Goal: Navigation & Orientation: Understand site structure

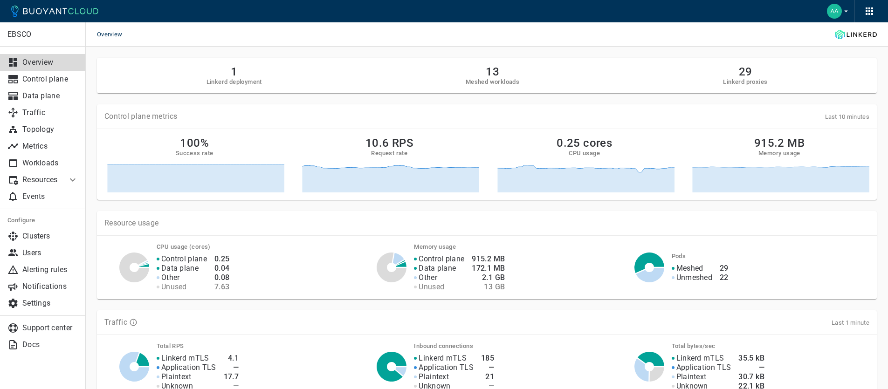
click at [263, 45] on div "Overview" at bounding box center [487, 34] width 802 height 24
drag, startPoint x: 481, startPoint y: 61, endPoint x: 515, endPoint y: 86, distance: 42.2
click at [515, 86] on div "1 Linkerd deployment 13 Meshed workloads 29 Linkerd proxies" at bounding box center [487, 75] width 780 height 35
drag, startPoint x: 733, startPoint y: 73, endPoint x: 743, endPoint y: 90, distance: 20.5
click at [743, 90] on div "1 Linkerd deployment 13 Meshed workloads 29 Linkerd proxies" at bounding box center [487, 75] width 780 height 35
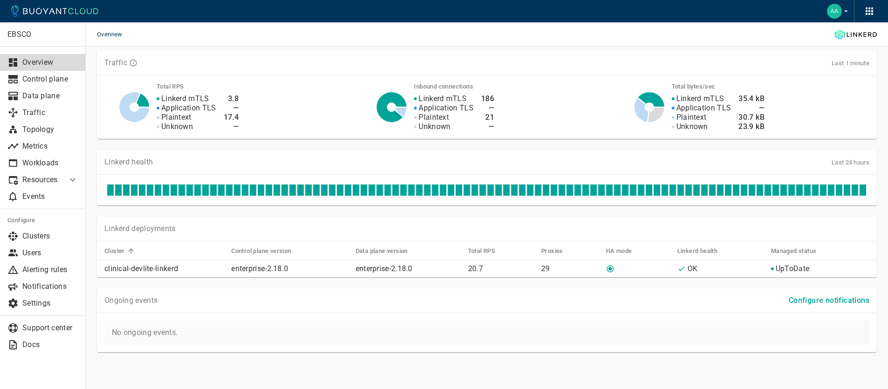
scroll to position [260, 0]
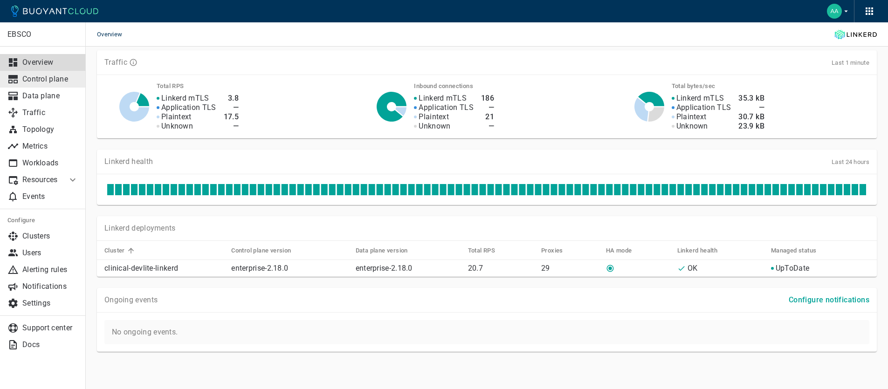
click at [59, 79] on p "Control plane" at bounding box center [50, 79] width 56 height 9
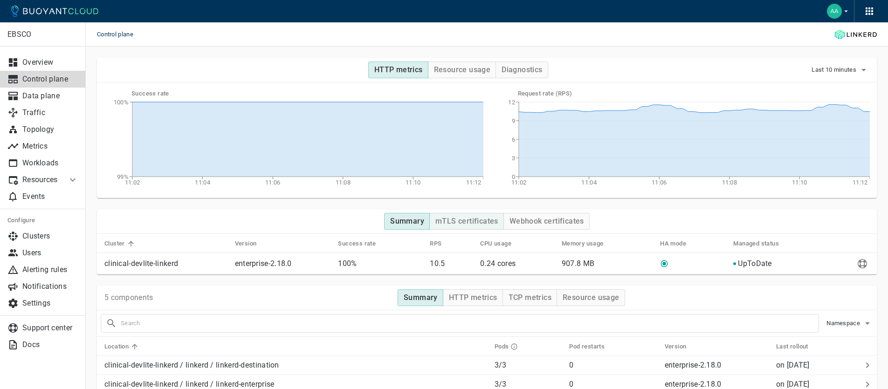
click at [477, 225] on h4 "mTLS certificates" at bounding box center [466, 221] width 63 height 9
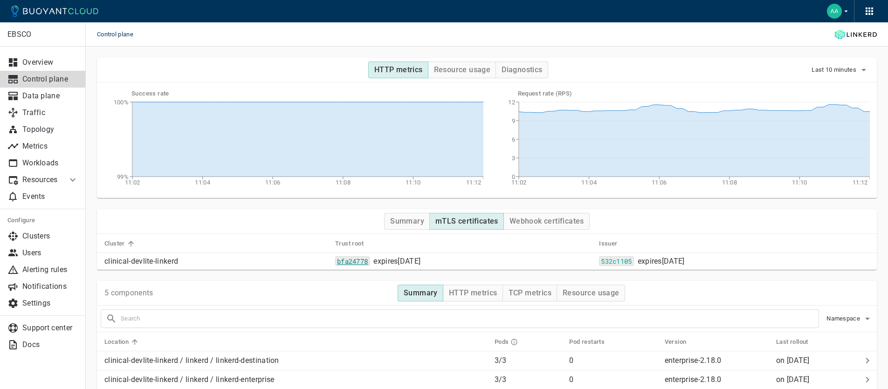
drag, startPoint x: 155, startPoint y: 265, endPoint x: 304, endPoint y: 265, distance: 149.1
click at [310, 266] on tr "clinical-devlite-linkerd bfa24778 expires [DATE] 532c1105 expires [DATE]" at bounding box center [487, 261] width 780 height 17
drag, startPoint x: 389, startPoint y: 258, endPoint x: 547, endPoint y: 228, distance: 161.2
click at [547, 228] on div "Summary mTLS certificates Webhook certificates Cluster Trust root Issuer clinic…" at bounding box center [487, 239] width 780 height 61
click at [547, 228] on button "Webhook certificates" at bounding box center [546, 221] width 86 height 17
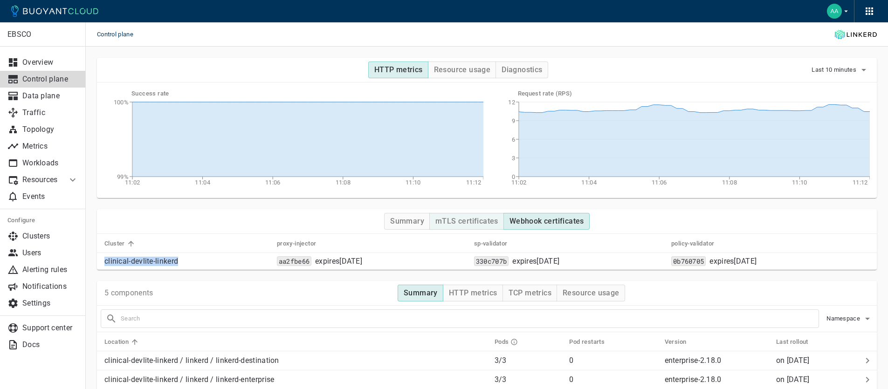
click at [480, 224] on h4 "mTLS certificates" at bounding box center [466, 221] width 63 height 9
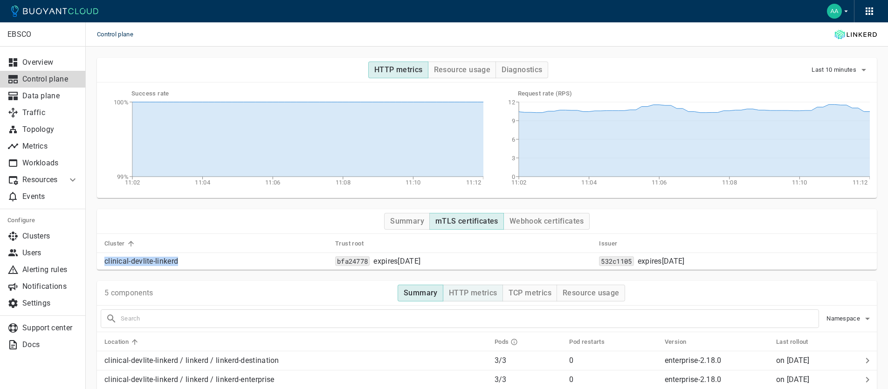
click at [472, 291] on h4 "HTTP metrics" at bounding box center [473, 292] width 48 height 9
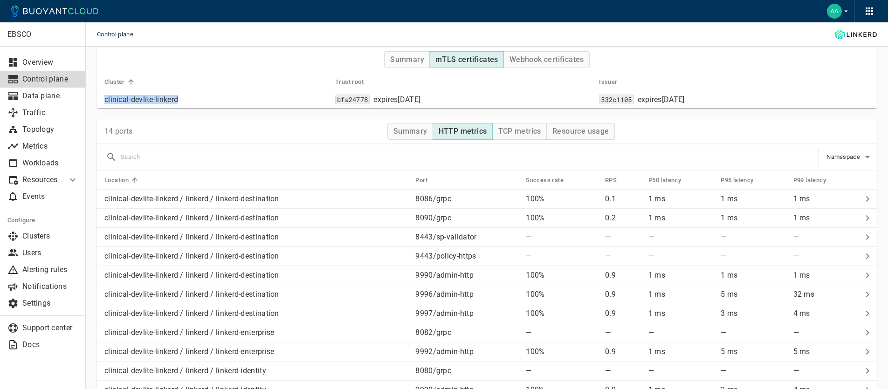
scroll to position [150, 0]
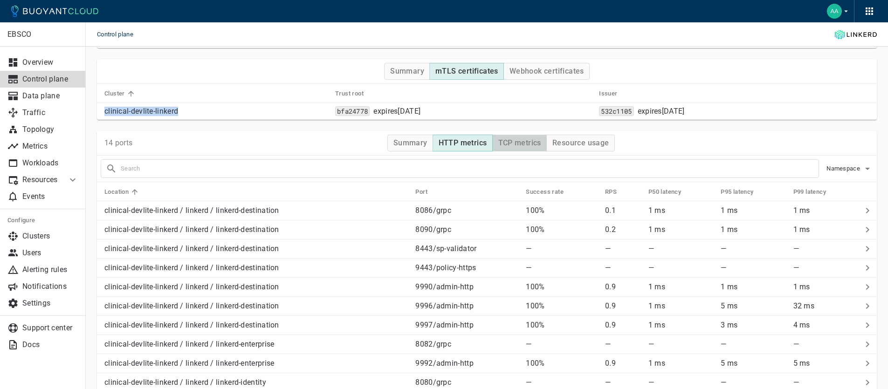
click at [528, 146] on h4 "TCP metrics" at bounding box center [519, 142] width 43 height 9
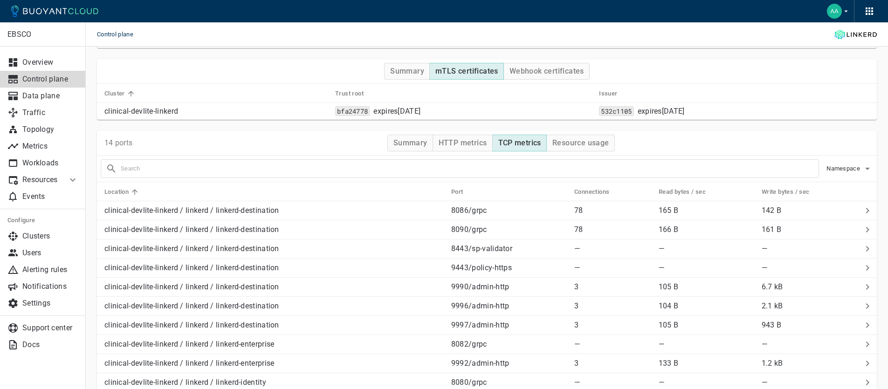
click at [579, 152] on div at bounding box center [456, 165] width 726 height 26
click at [578, 148] on button "Resource usage" at bounding box center [580, 143] width 69 height 17
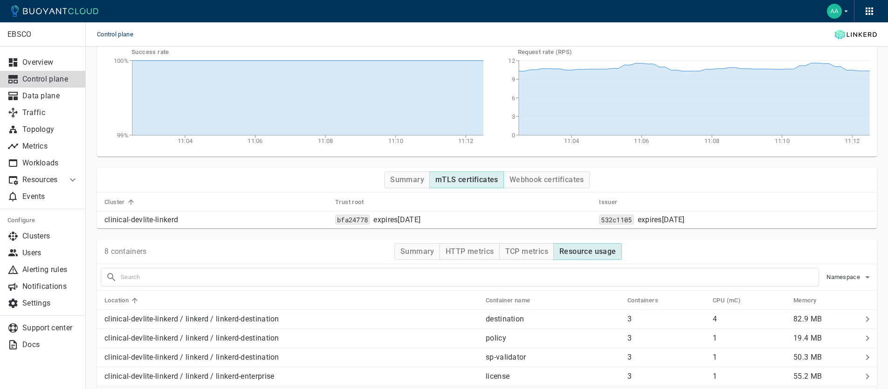
scroll to position [34, 0]
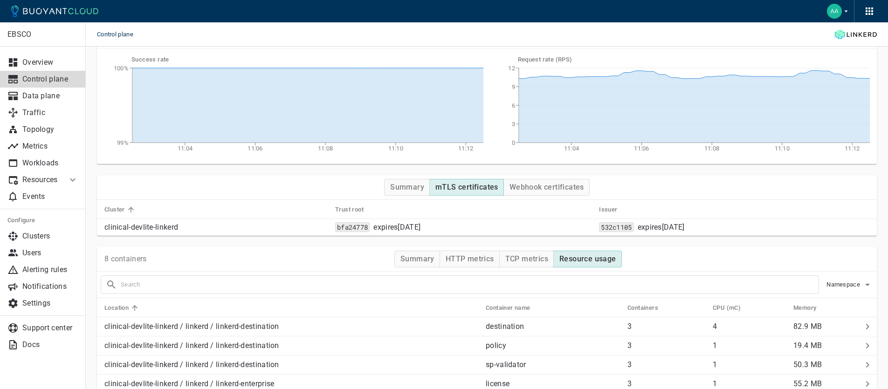
click at [534, 204] on th "Trust root" at bounding box center [460, 209] width 264 height 19
click at [35, 89] on link "Data plane" at bounding box center [43, 96] width 86 height 17
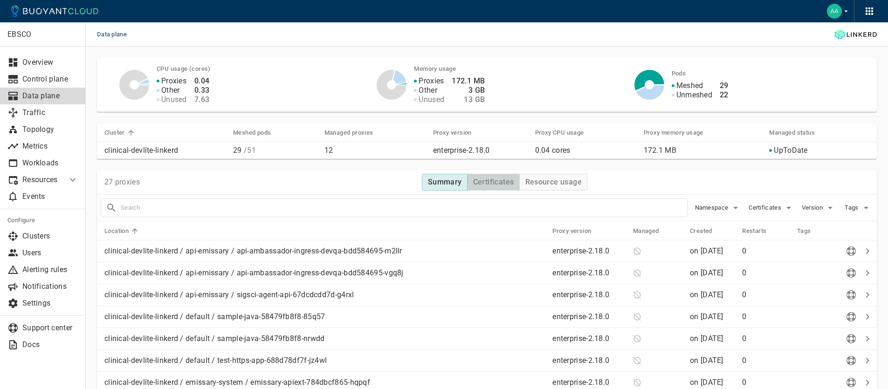
click at [474, 186] on h4 "Certificates" at bounding box center [493, 182] width 41 height 9
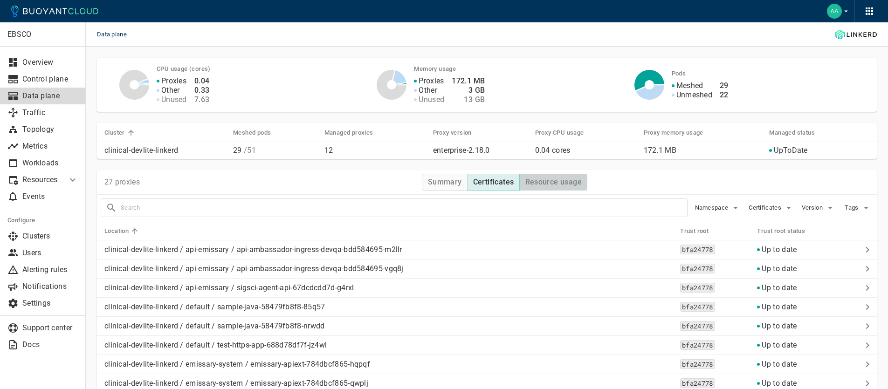
click at [526, 190] on button "Resource usage" at bounding box center [553, 182] width 69 height 17
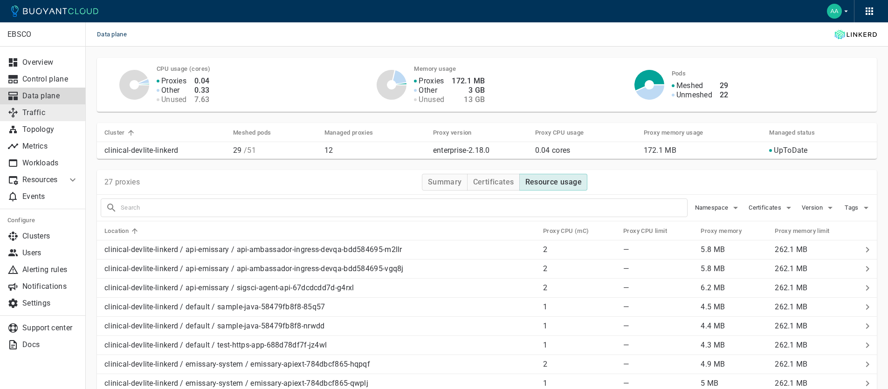
click at [25, 111] on p "Traffic" at bounding box center [50, 112] width 56 height 9
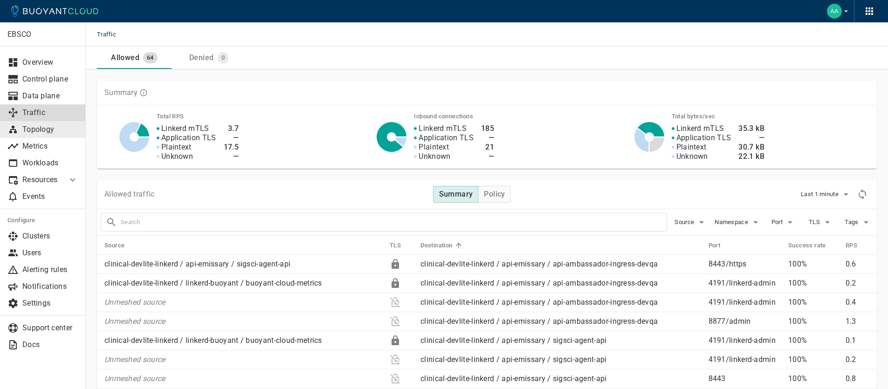
click at [52, 131] on p "Topology" at bounding box center [50, 129] width 56 height 9
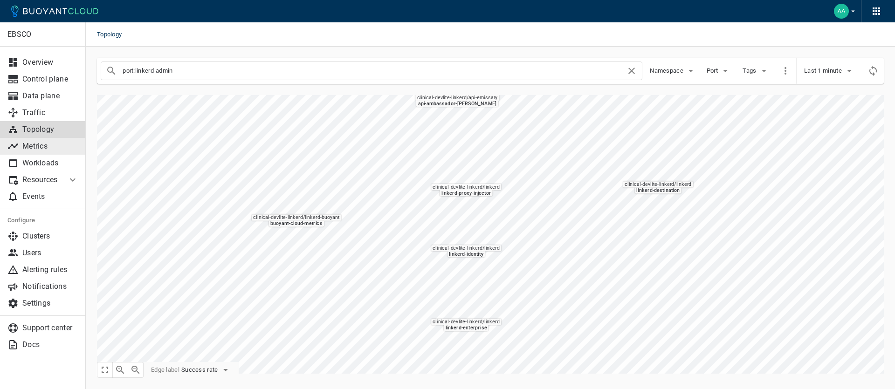
click at [23, 146] on p "Metrics" at bounding box center [50, 146] width 56 height 9
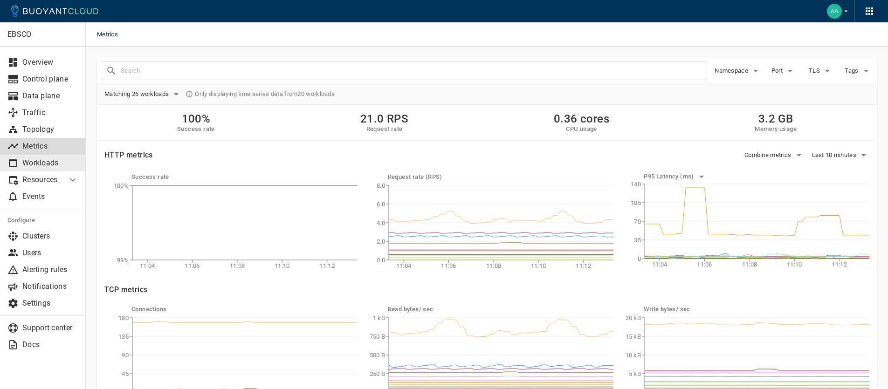
click at [27, 171] on link "Workloads" at bounding box center [43, 163] width 86 height 17
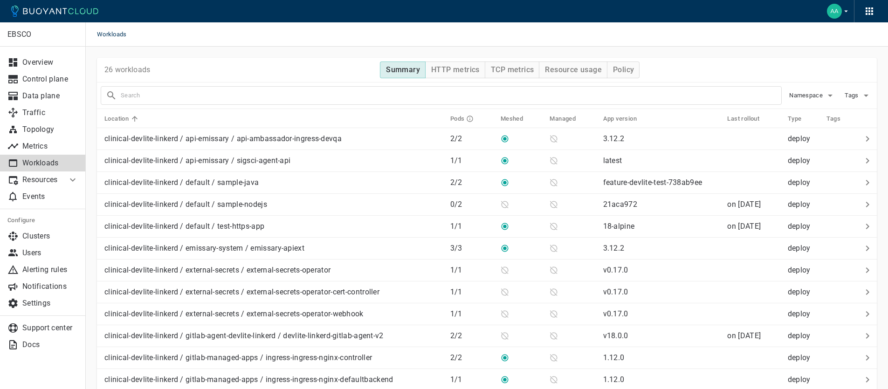
click at [48, 174] on li "Resources" at bounding box center [33, 180] width 67 height 17
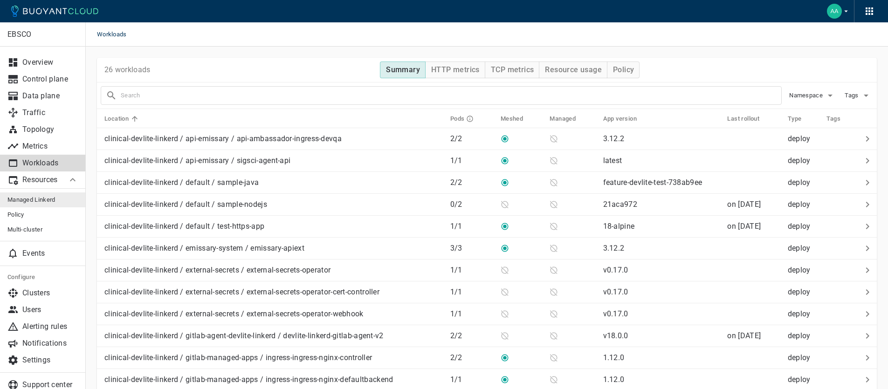
click at [47, 205] on link "Managed Linkerd" at bounding box center [43, 199] width 86 height 15
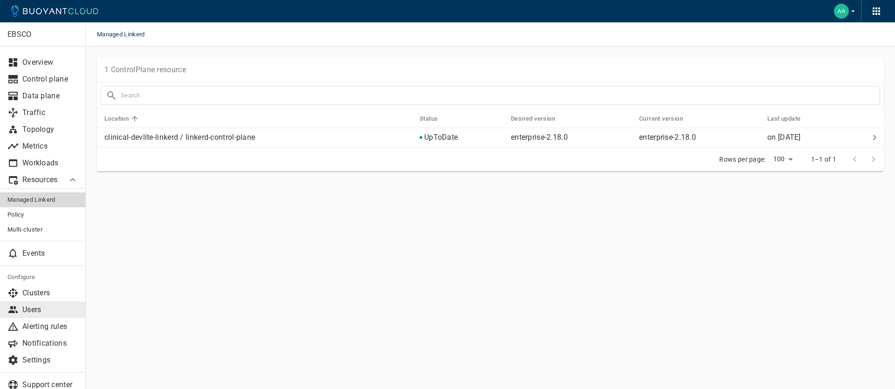
click at [49, 303] on link "Users" at bounding box center [43, 310] width 86 height 17
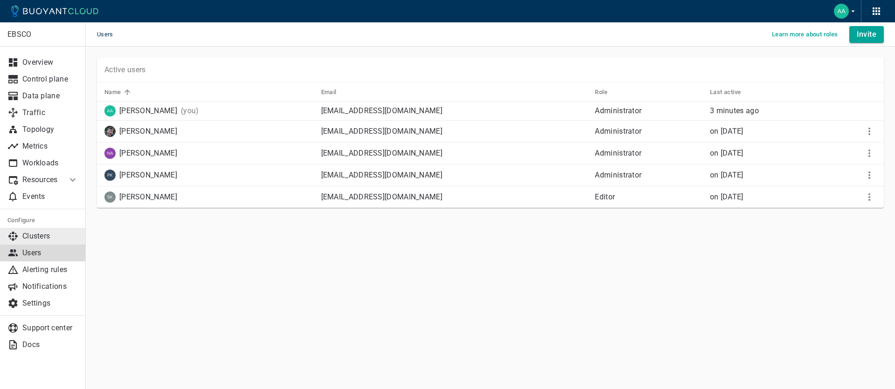
click at [62, 234] on p "Clusters" at bounding box center [50, 236] width 56 height 9
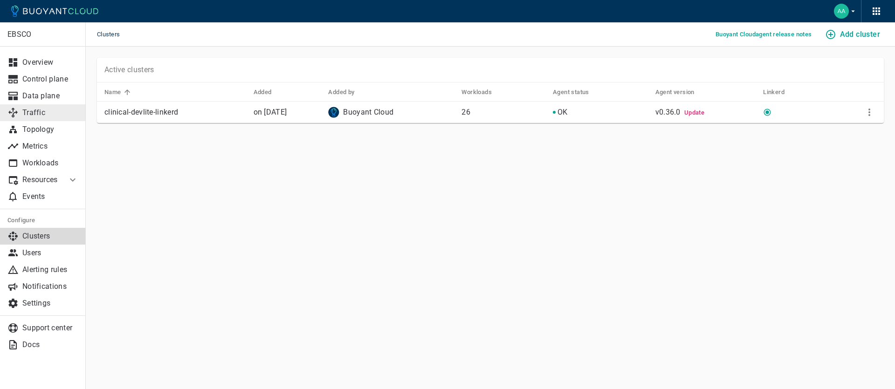
click at [48, 105] on link "Traffic" at bounding box center [43, 112] width 86 height 17
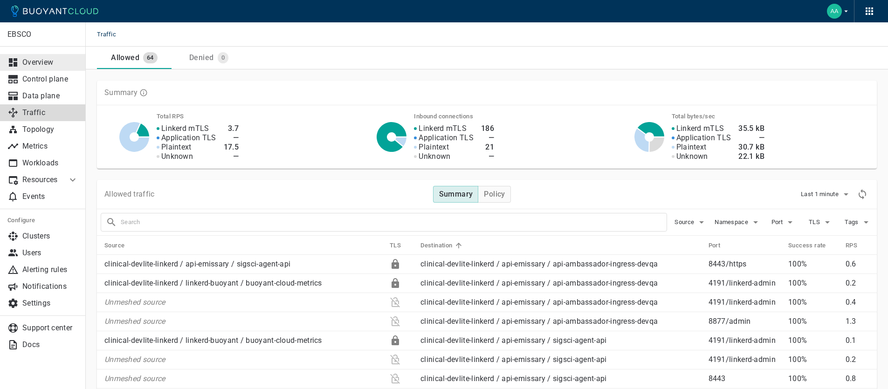
click at [37, 61] on p "Overview" at bounding box center [50, 62] width 56 height 9
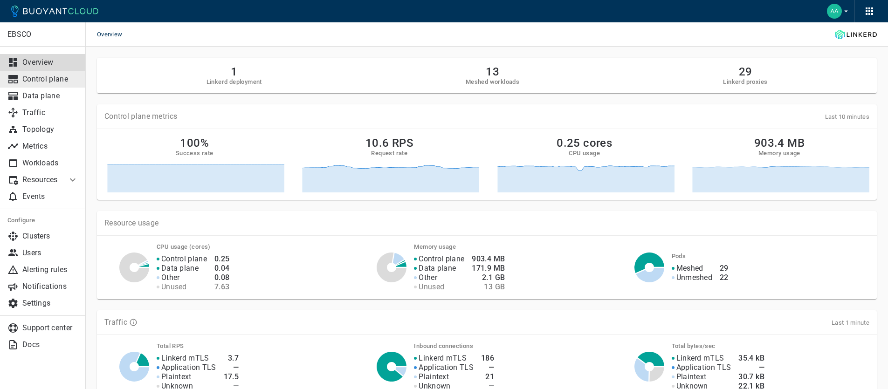
click at [45, 77] on p "Control plane" at bounding box center [50, 79] width 56 height 9
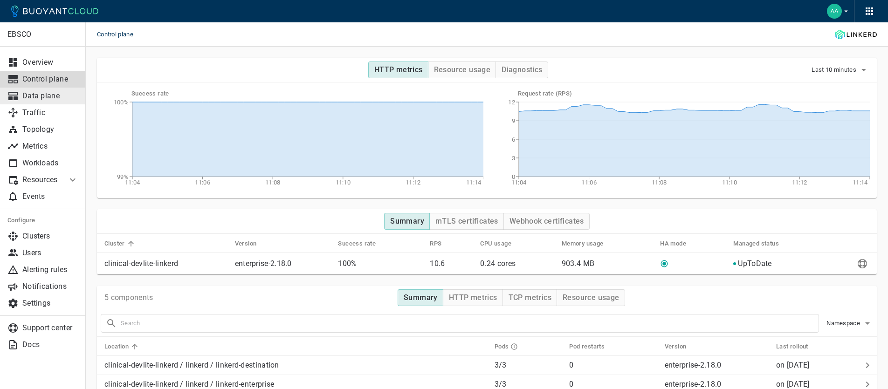
click at [57, 93] on p "Data plane" at bounding box center [50, 95] width 56 height 9
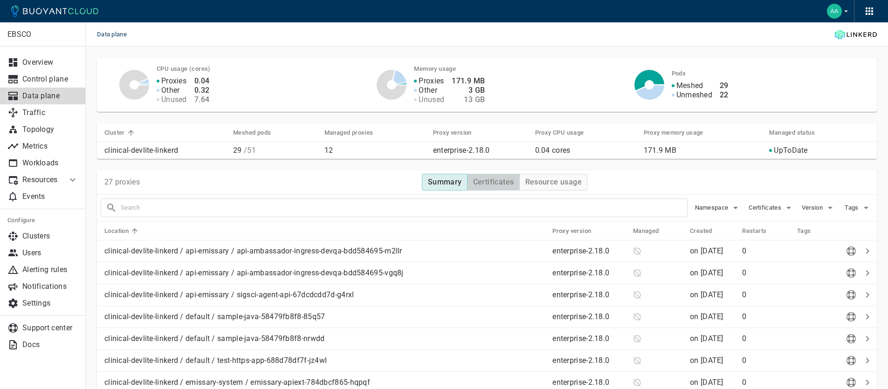
click at [494, 184] on h4 "Certificates" at bounding box center [493, 182] width 41 height 9
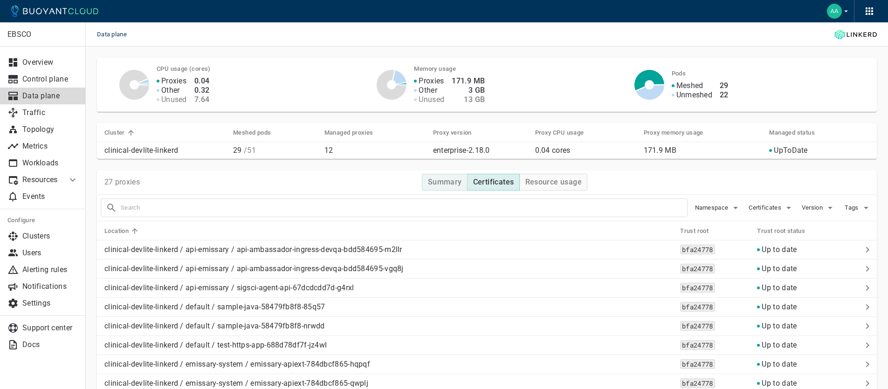
click at [450, 183] on h4 "Summary" at bounding box center [445, 182] width 34 height 9
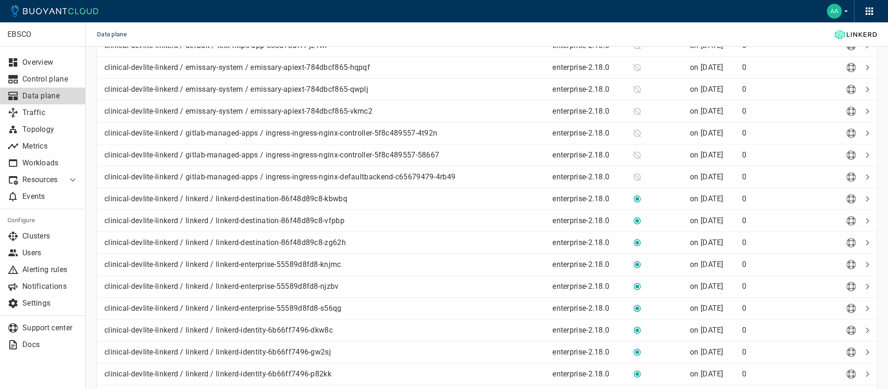
scroll to position [422, 0]
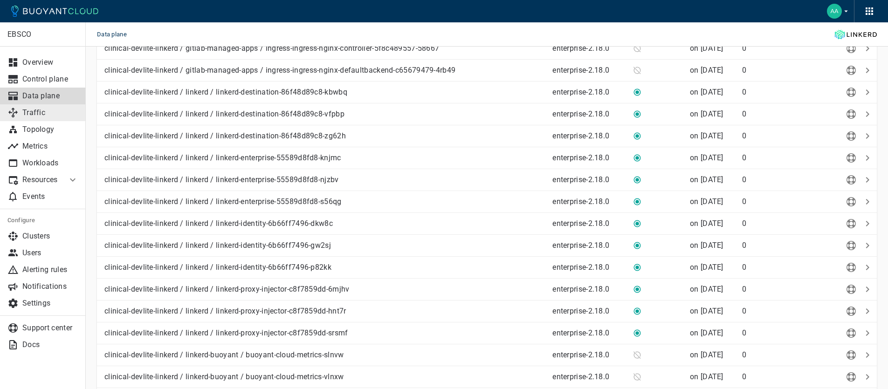
click at [25, 113] on p "Traffic" at bounding box center [50, 112] width 56 height 9
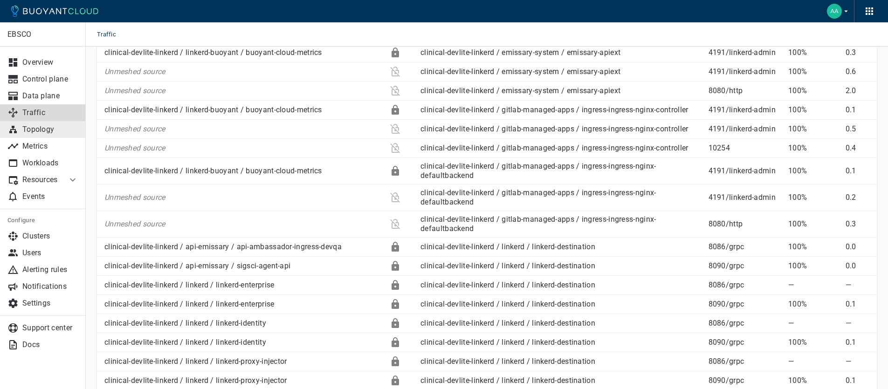
click at [38, 132] on p "Topology" at bounding box center [50, 129] width 56 height 9
